Goal: Information Seeking & Learning: Learn about a topic

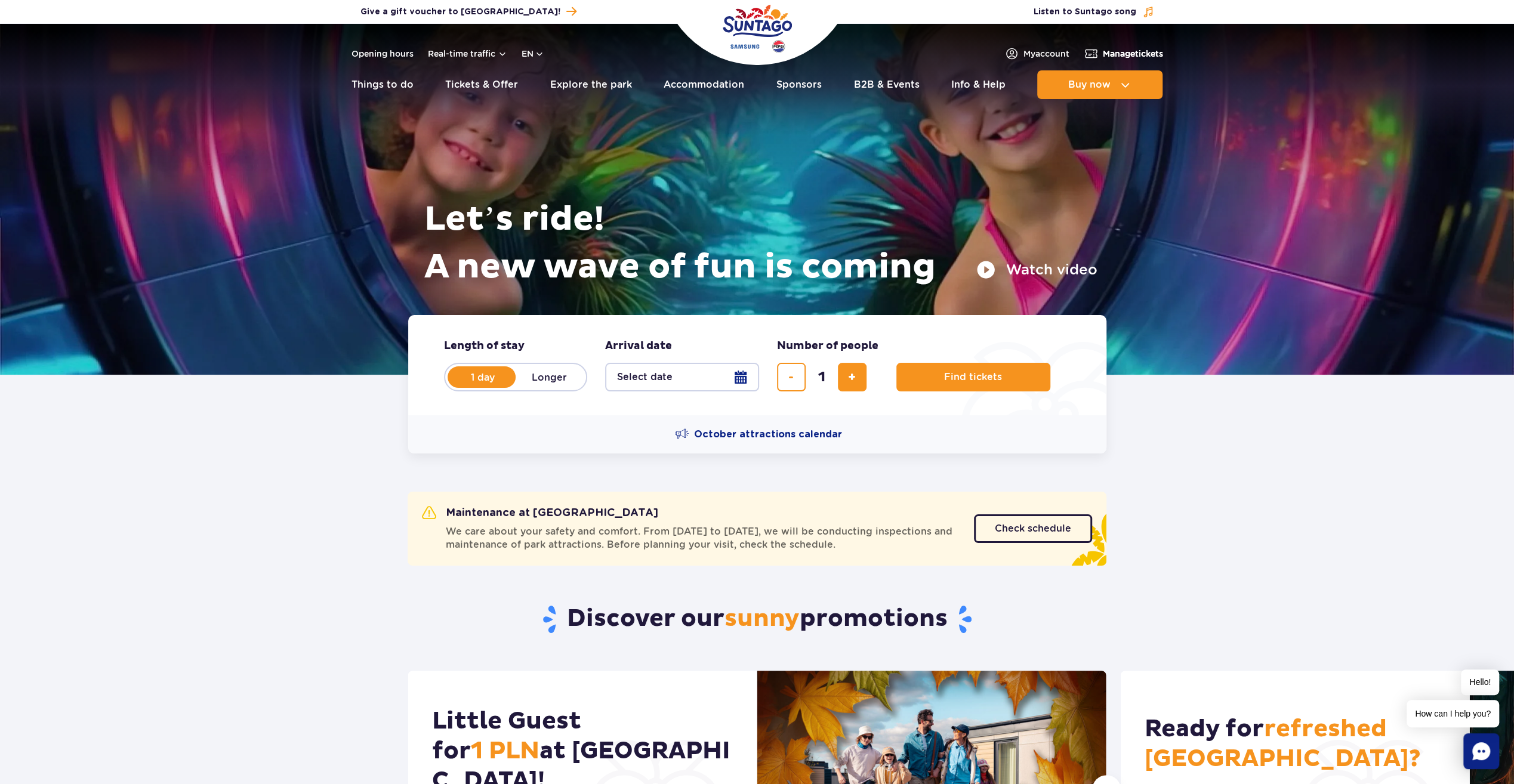
click at [1099, 60] on link "Manage tickets" at bounding box center [1124, 54] width 80 height 15
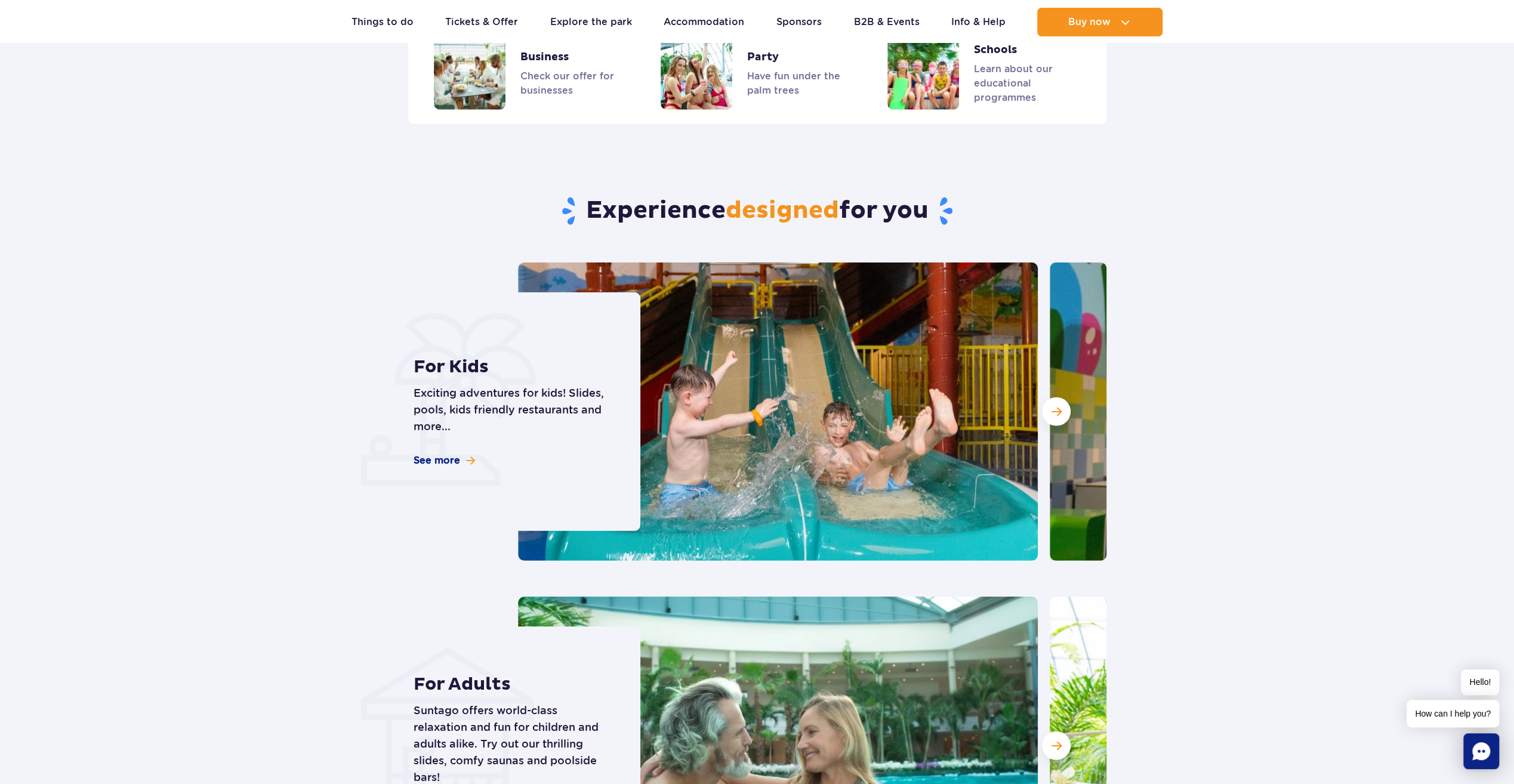
scroll to position [2983, 0]
click at [1056, 406] on span "Next slide" at bounding box center [1057, 411] width 10 height 11
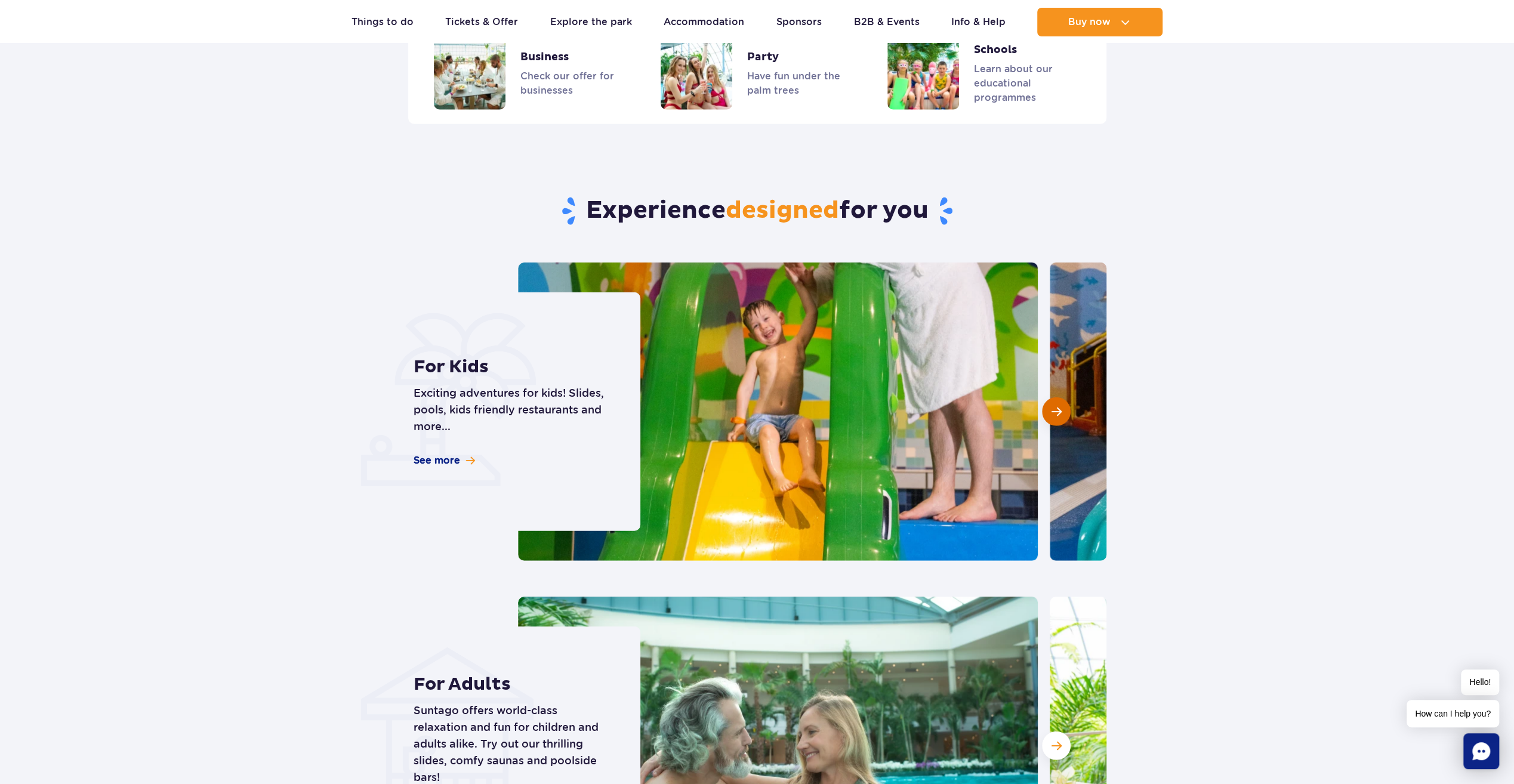
click at [1056, 406] on span "Next slide" at bounding box center [1057, 411] width 10 height 11
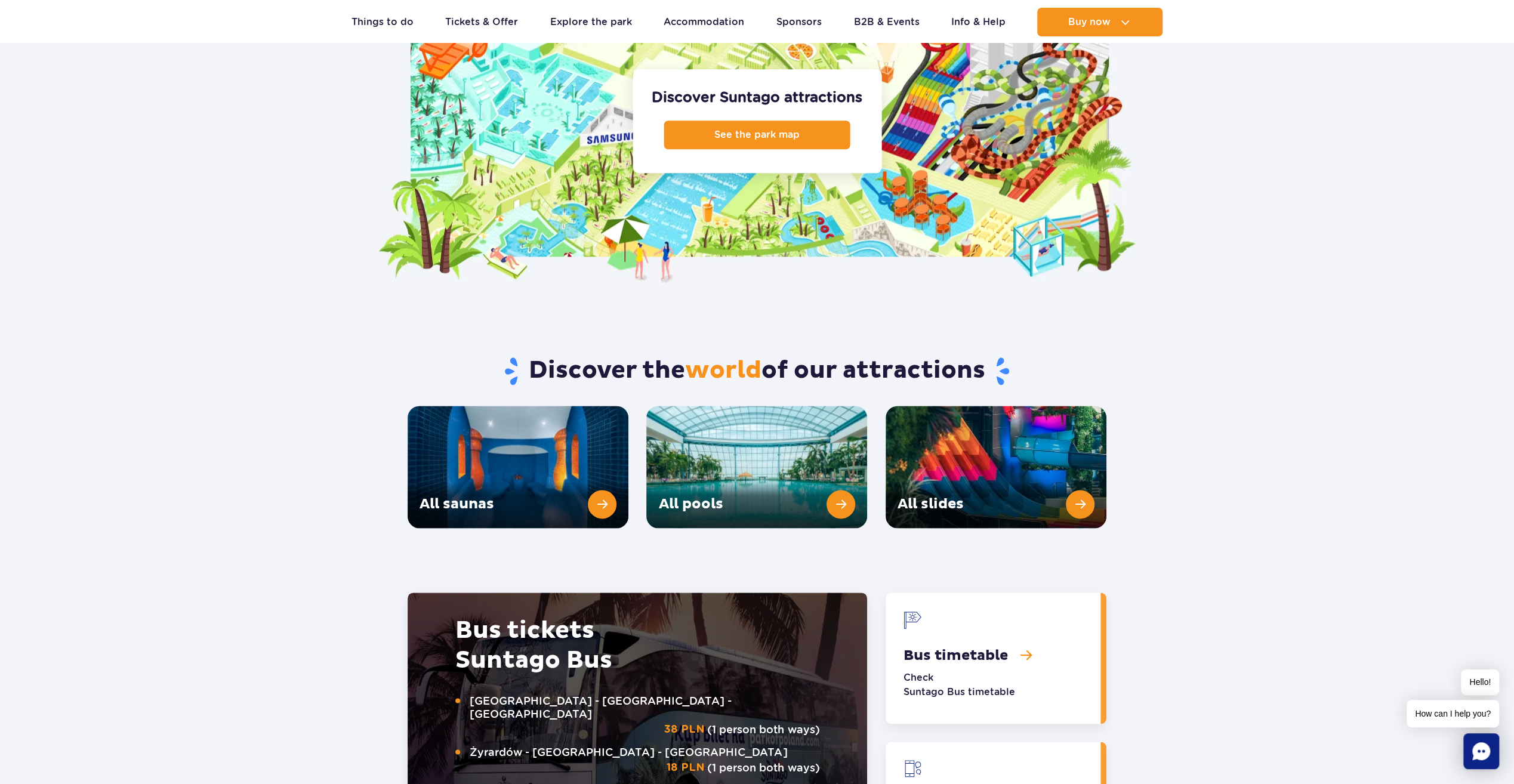
scroll to position [1197, 0]
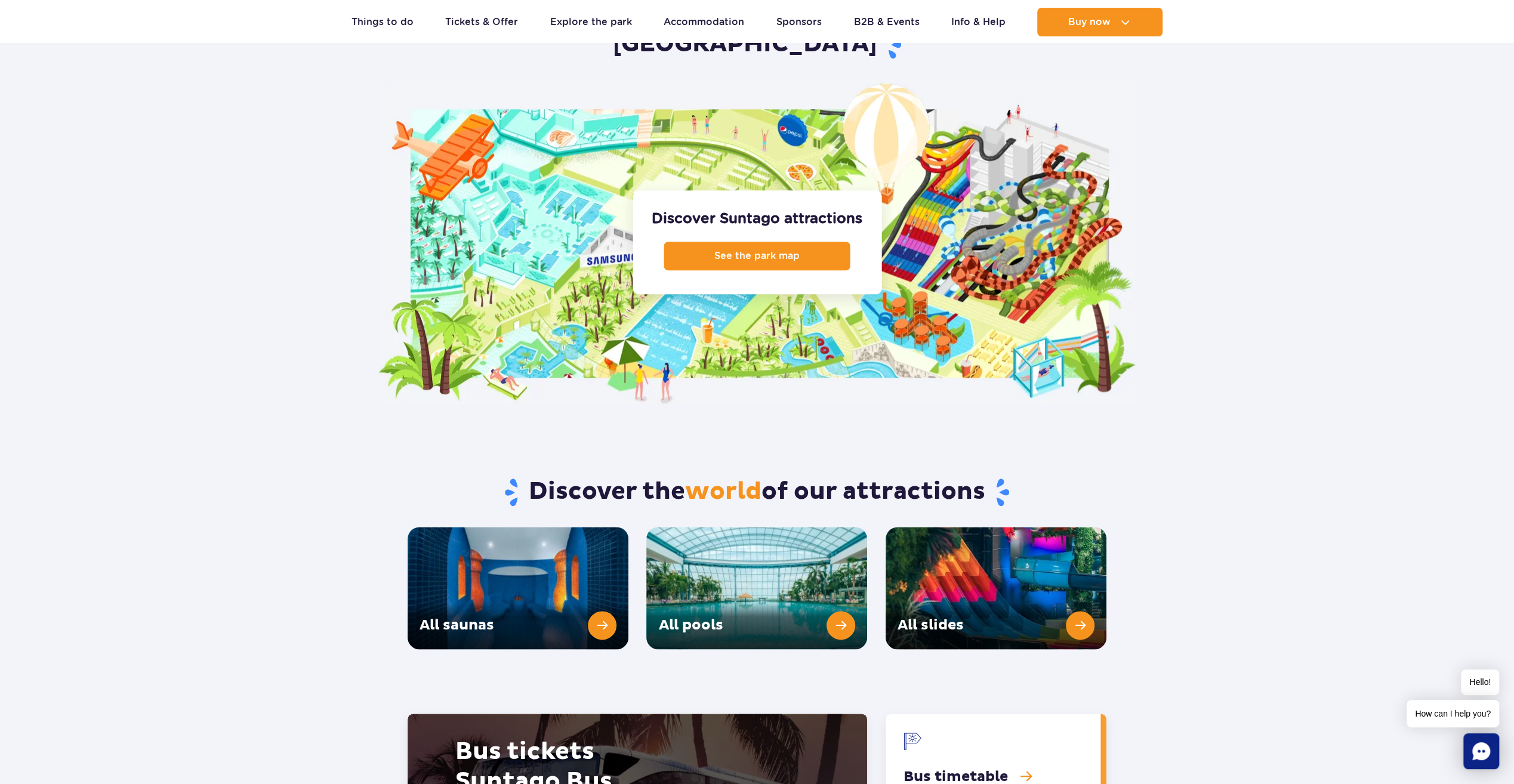
drag, startPoint x: 1047, startPoint y: 141, endPoint x: 1146, endPoint y: 130, distance: 99.6
click at [1047, 140] on img at bounding box center [757, 242] width 757 height 326
click at [1153, 129] on article "Discover the largest indoor water park in [GEOGRAPHIC_DATA] Discover Suntago at…" at bounding box center [757, 165] width 1514 height 478
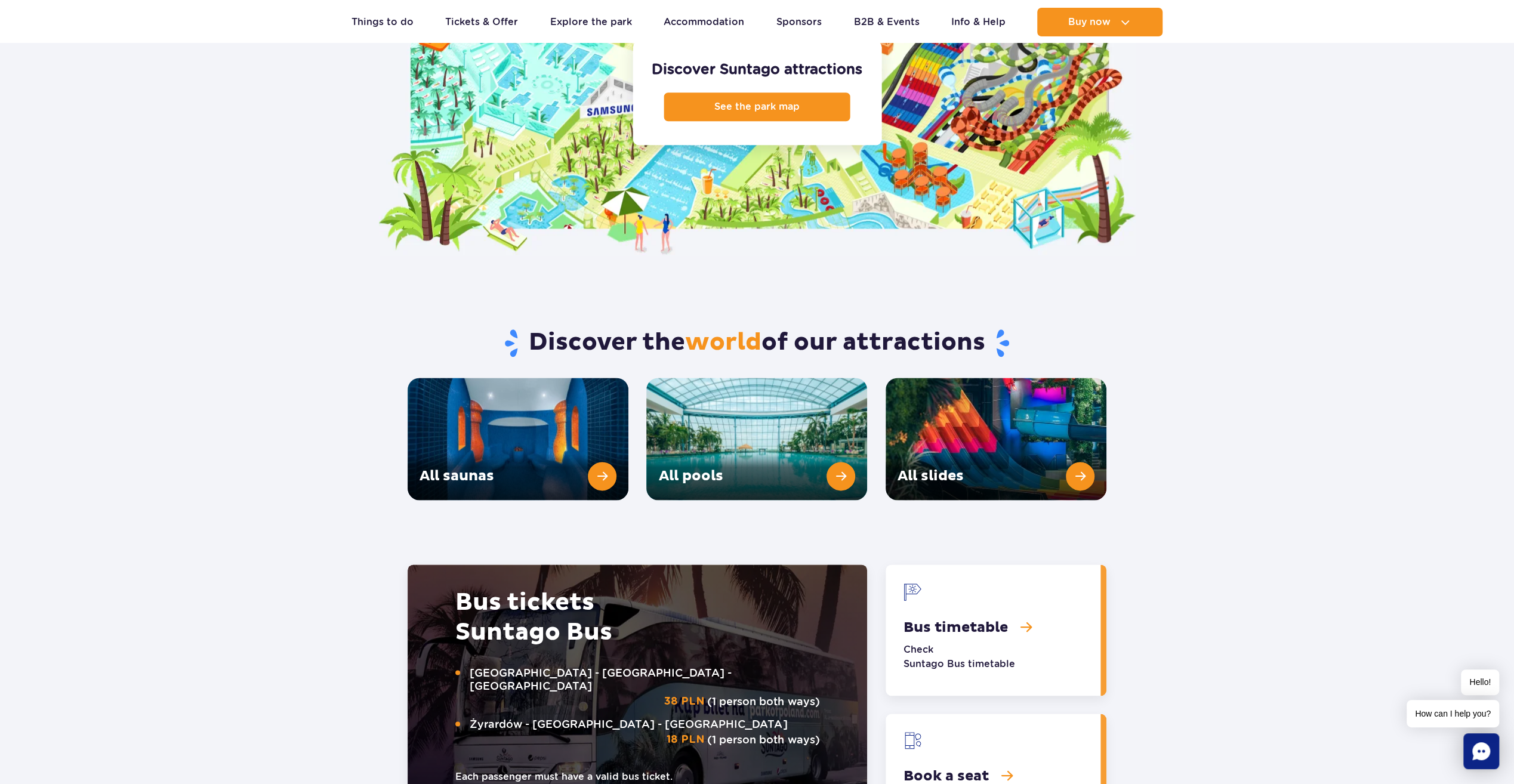
scroll to position [1436, 0]
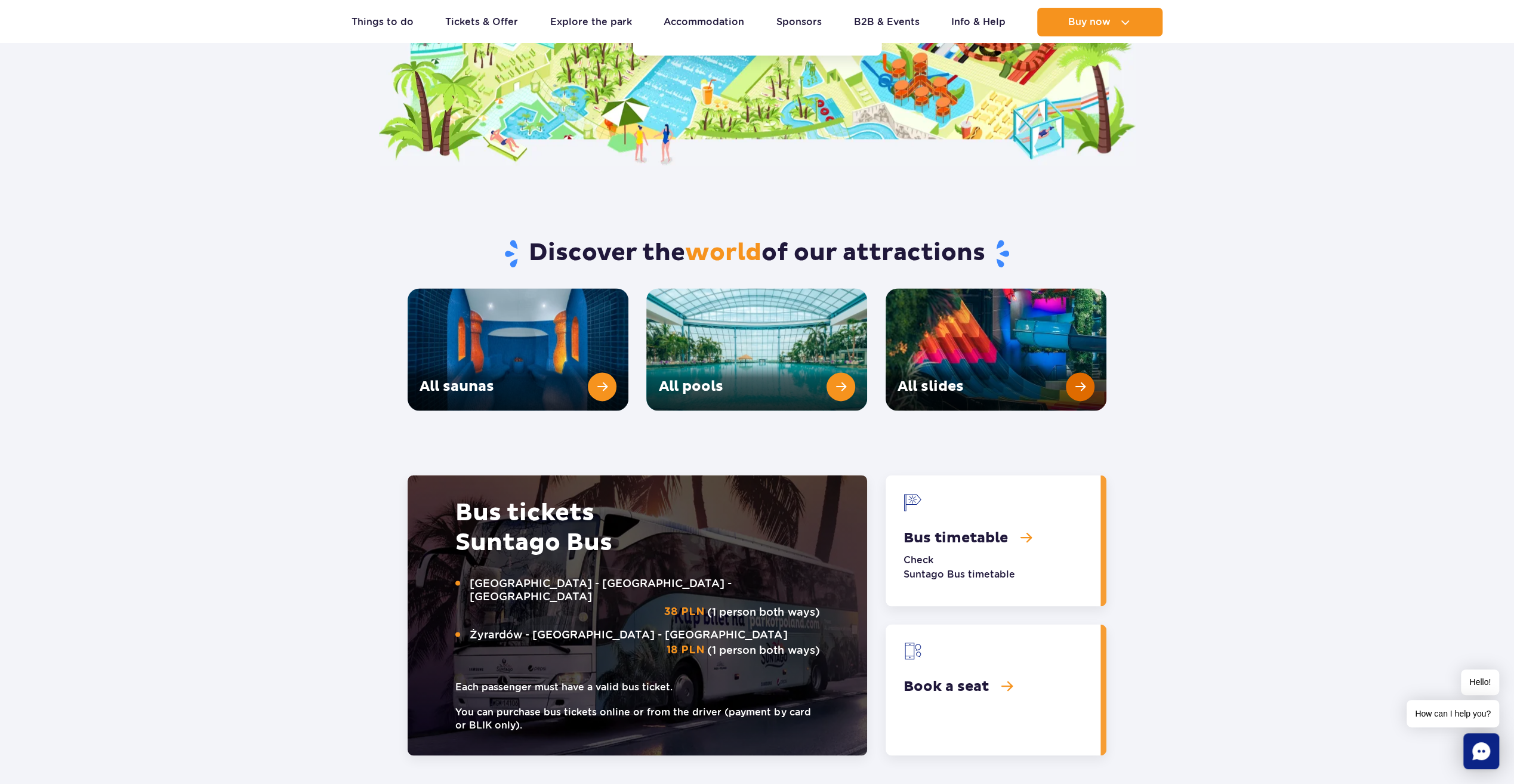
click at [1023, 321] on link "All slides" at bounding box center [996, 349] width 221 height 122
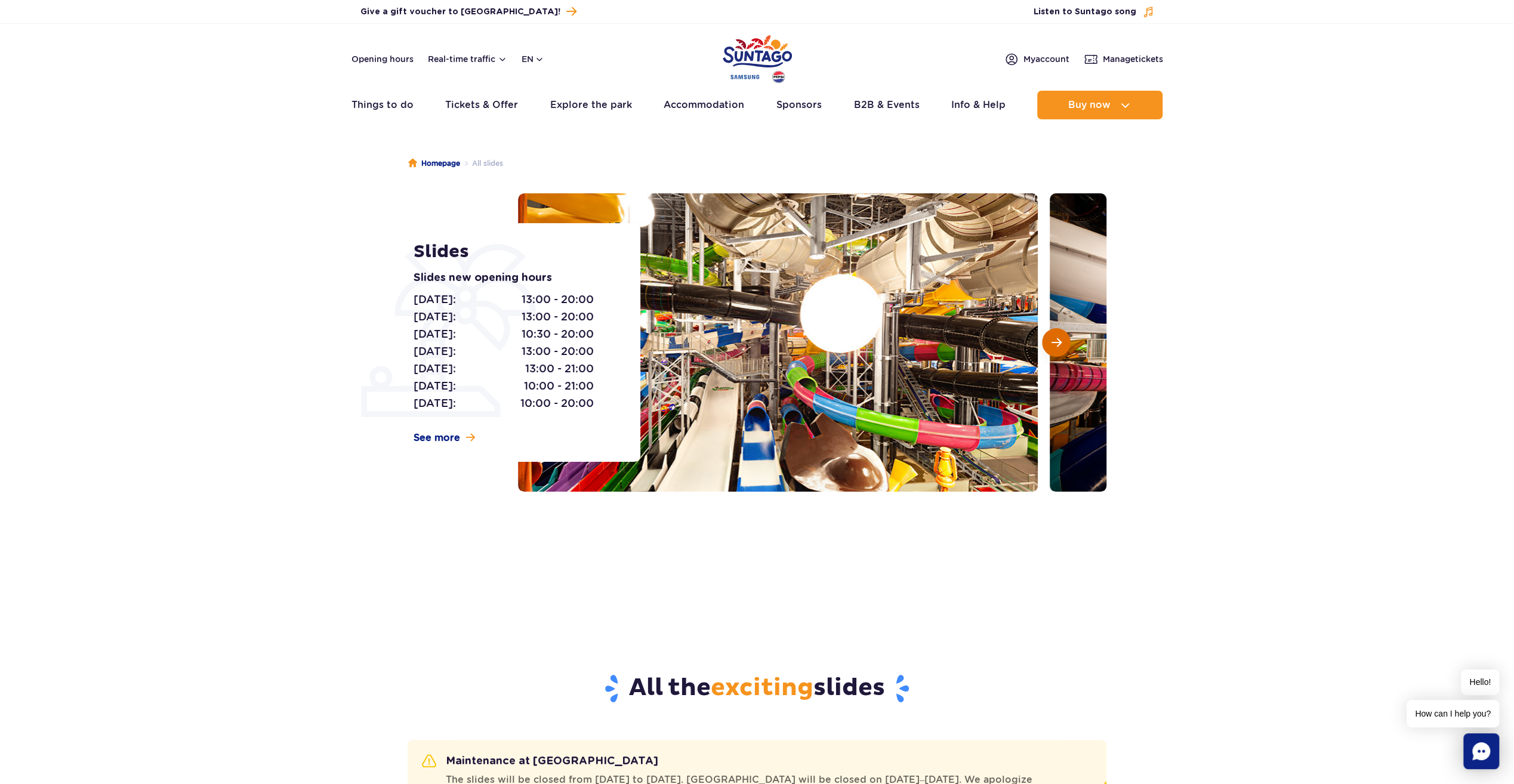
click at [1065, 334] on button "Next slide" at bounding box center [1056, 342] width 29 height 29
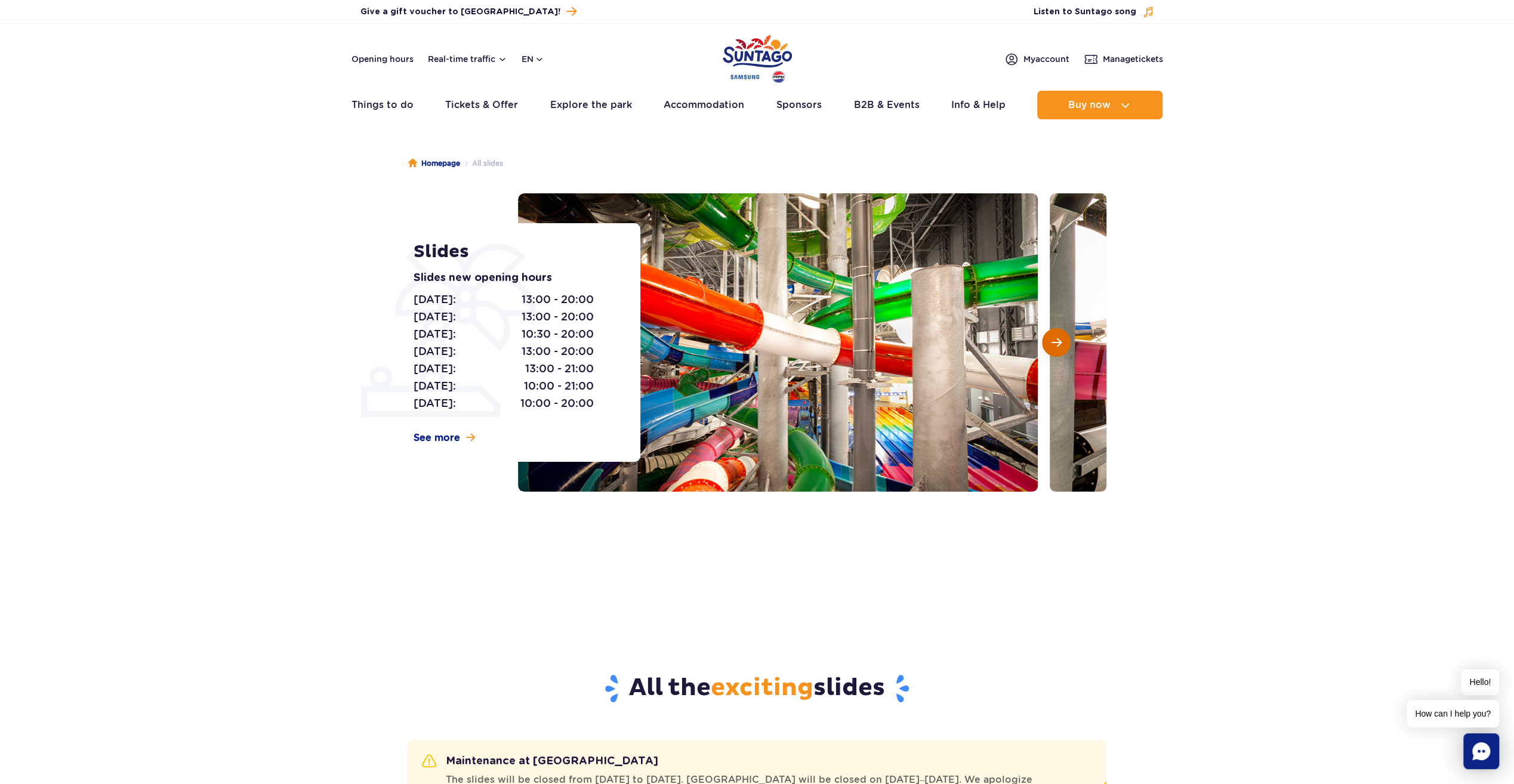
click at [1065, 334] on button "Next slide" at bounding box center [1056, 342] width 29 height 29
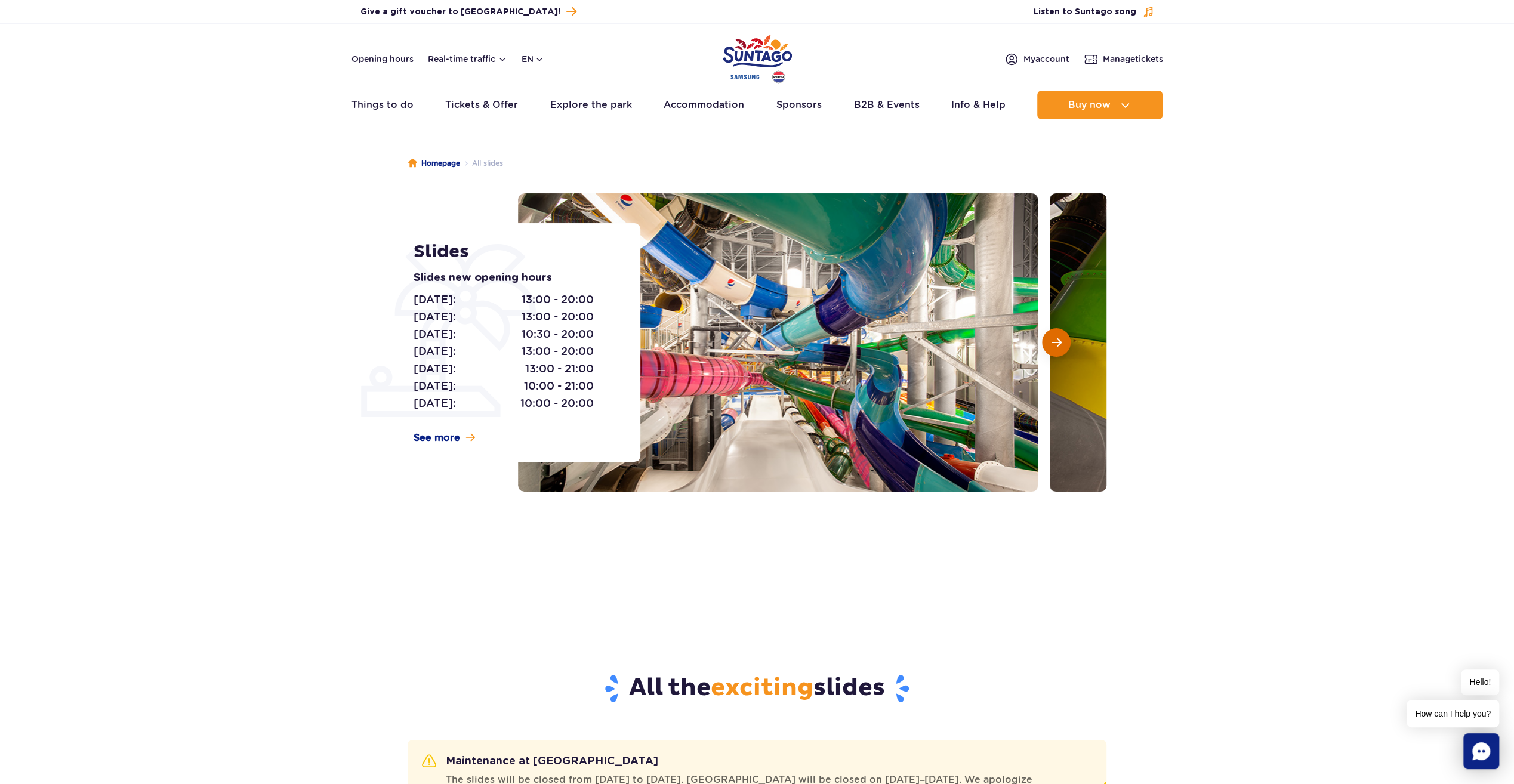
click at [1065, 334] on button "Next slide" at bounding box center [1056, 342] width 29 height 29
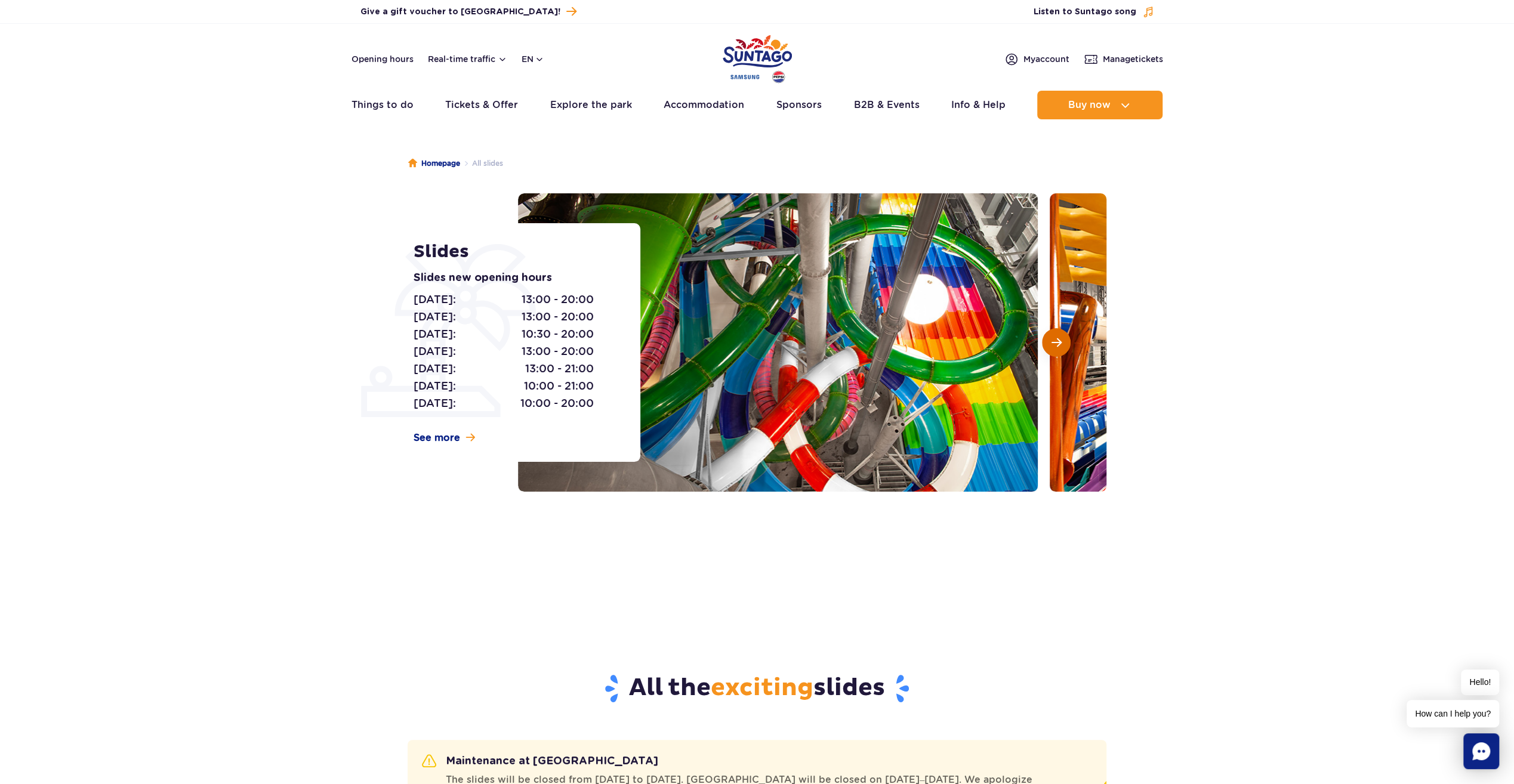
click at [1065, 334] on button "Next slide" at bounding box center [1056, 342] width 29 height 29
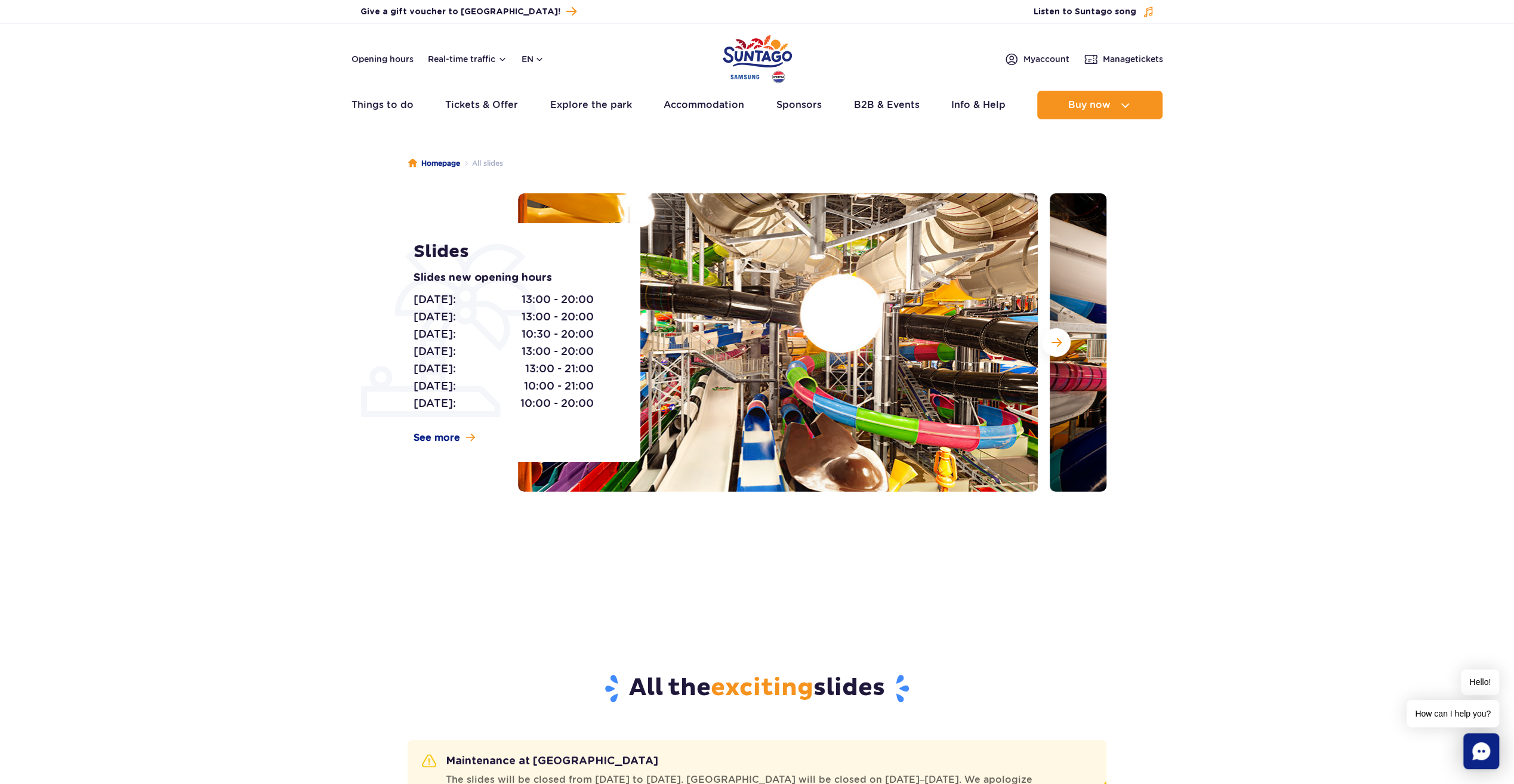
click at [1154, 327] on section "Slides Slides new opening hours Monday: 13:00 - 20:00 Tuesday: 13:00 - 20:00 We…" at bounding box center [757, 342] width 1514 height 298
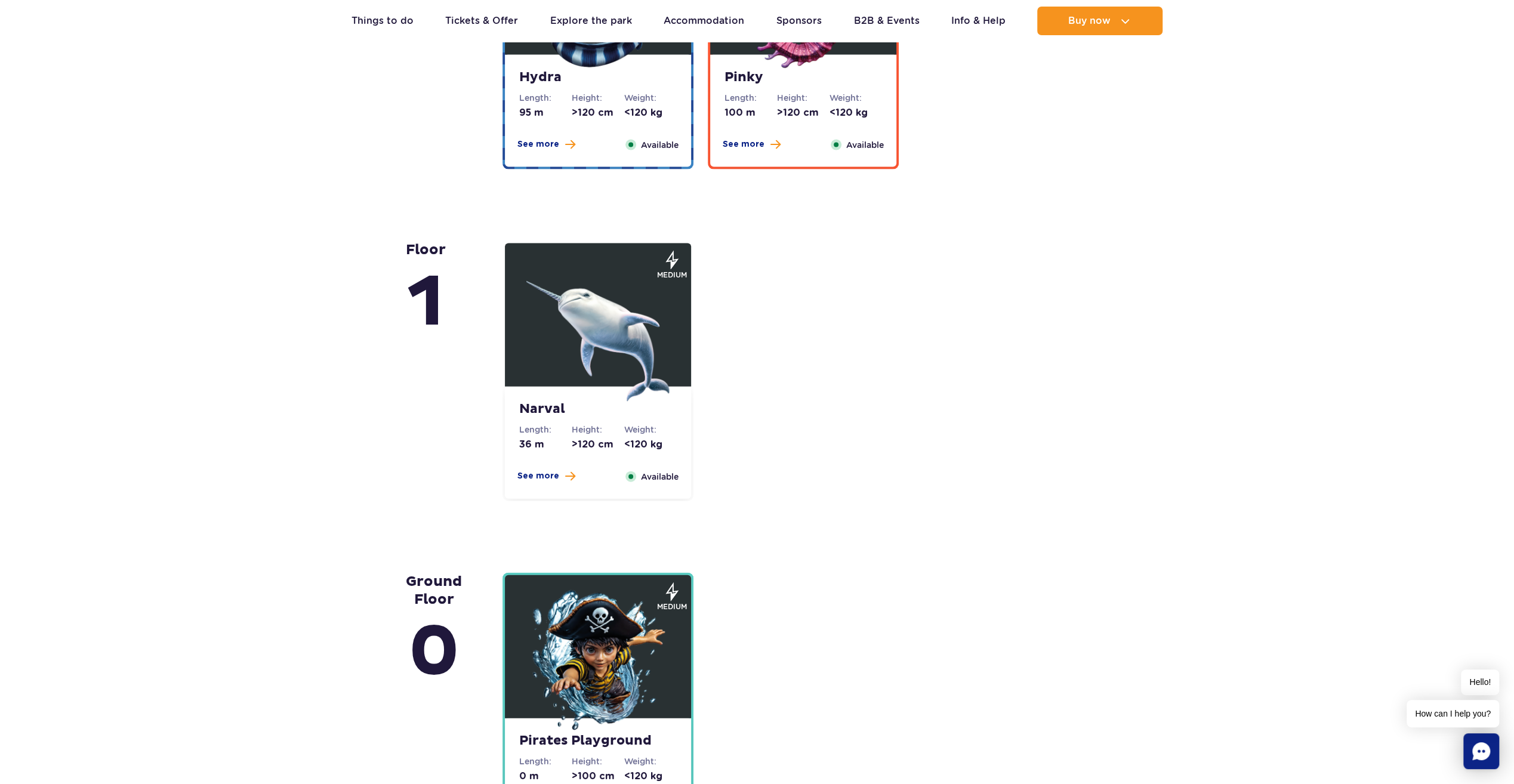
scroll to position [2804, 0]
